Goal: Task Accomplishment & Management: Manage account settings

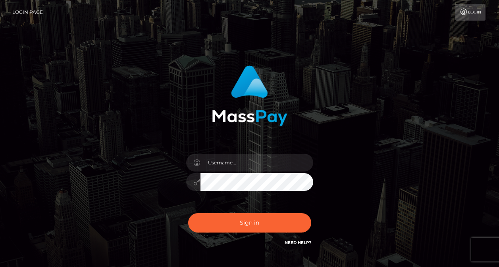
click at [229, 168] on input "text" at bounding box center [256, 163] width 113 height 18
type input "[EMAIL_ADDRESS][DOMAIN_NAME]"
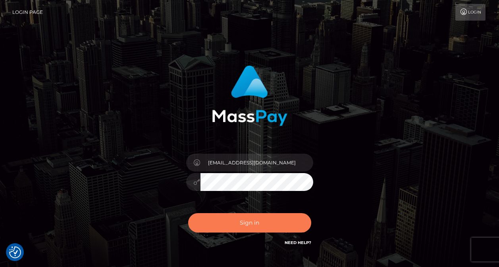
click at [245, 221] on button "Sign in" at bounding box center [249, 222] width 123 height 19
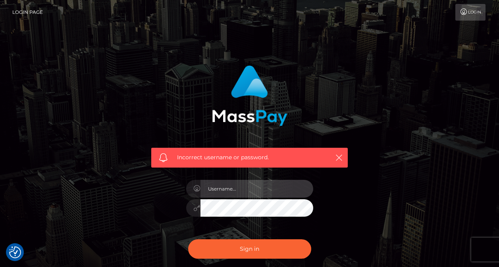
click at [250, 194] on input "text" at bounding box center [256, 189] width 113 height 18
type input "[EMAIL_ADDRESS][DOMAIN_NAME]"
click at [188, 240] on button "Sign in" at bounding box center [249, 249] width 123 height 19
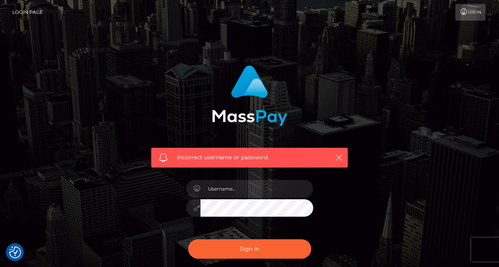
click at [198, 188] on icon at bounding box center [197, 189] width 7 height 6
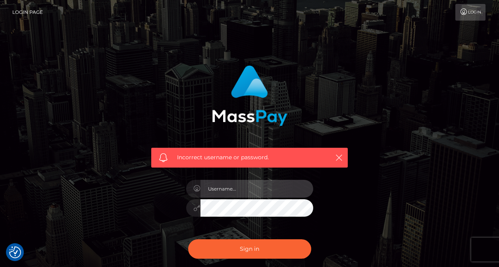
click at [216, 187] on input "text" at bounding box center [256, 189] width 113 height 18
click at [242, 192] on input "text" at bounding box center [256, 189] width 113 height 18
type input "mastersmiley"
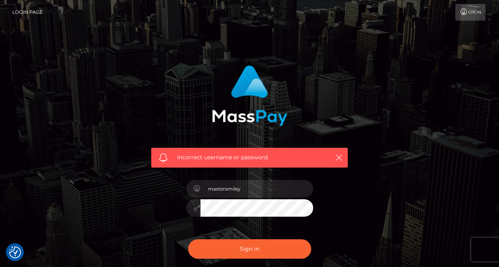
click at [188, 240] on button "Sign in" at bounding box center [249, 249] width 123 height 19
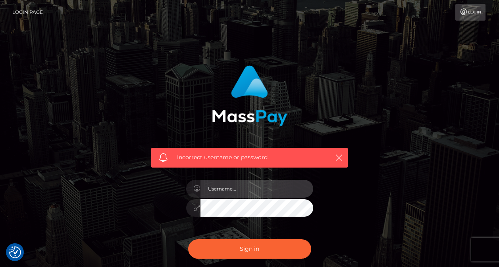
drag, startPoint x: 0, startPoint y: 0, endPoint x: 242, endPoint y: 192, distance: 308.6
click at [242, 192] on input "text" at bounding box center [256, 189] width 113 height 18
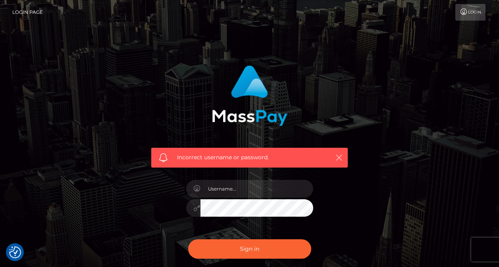
click at [336, 158] on icon "button" at bounding box center [339, 158] width 8 height 8
click at [476, 8] on link "Login" at bounding box center [470, 12] width 30 height 17
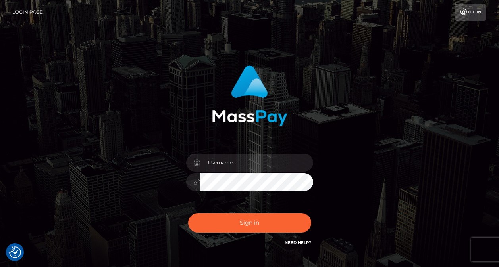
click at [464, 13] on icon at bounding box center [463, 12] width 8 height 6
click at [298, 245] on link "Need Help?" at bounding box center [297, 242] width 27 height 5
click at [27, 12] on link "Login Page" at bounding box center [27, 12] width 31 height 17
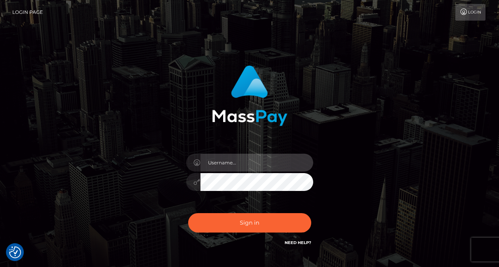
click at [223, 160] on input "text" at bounding box center [256, 163] width 113 height 18
type input "[EMAIL_ADDRESS][DOMAIN_NAME]"
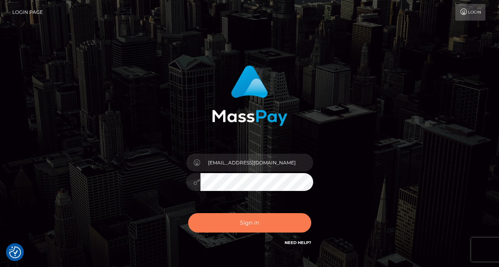
click at [238, 217] on button "Sign in" at bounding box center [249, 222] width 123 height 19
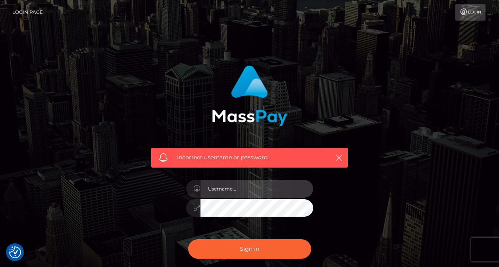
click at [237, 194] on input "text" at bounding box center [256, 189] width 113 height 18
type input "[EMAIL_ADDRESS][DOMAIN_NAME]"
click at [188, 240] on button "Sign in" at bounding box center [249, 249] width 123 height 19
click at [261, 192] on input "text" at bounding box center [256, 189] width 113 height 18
type input "[EMAIL_ADDRESS][DOMAIN_NAME]"
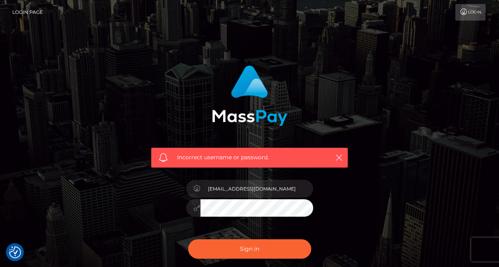
click at [197, 207] on icon at bounding box center [197, 208] width 7 height 6
click at [195, 188] on icon at bounding box center [197, 189] width 7 height 6
click at [21, 249] on div at bounding box center [15, 253] width 18 height 18
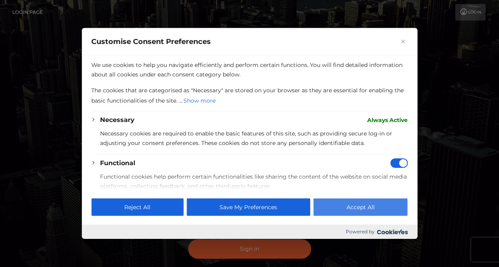
click at [378, 204] on button "Accept All" at bounding box center [360, 207] width 94 height 17
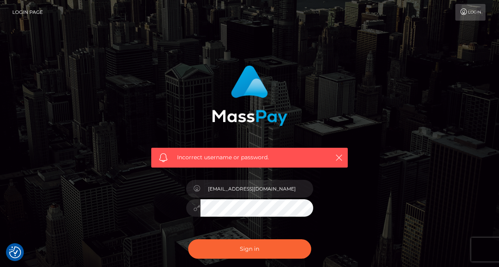
scroll to position [79, 0]
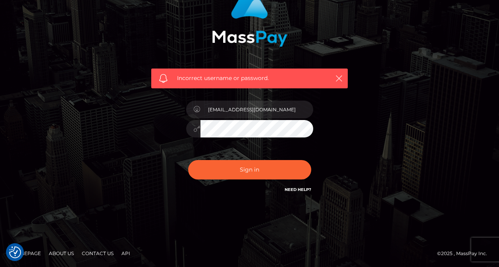
click at [300, 190] on link "Need Help?" at bounding box center [297, 189] width 27 height 5
